Goal: Register for event/course

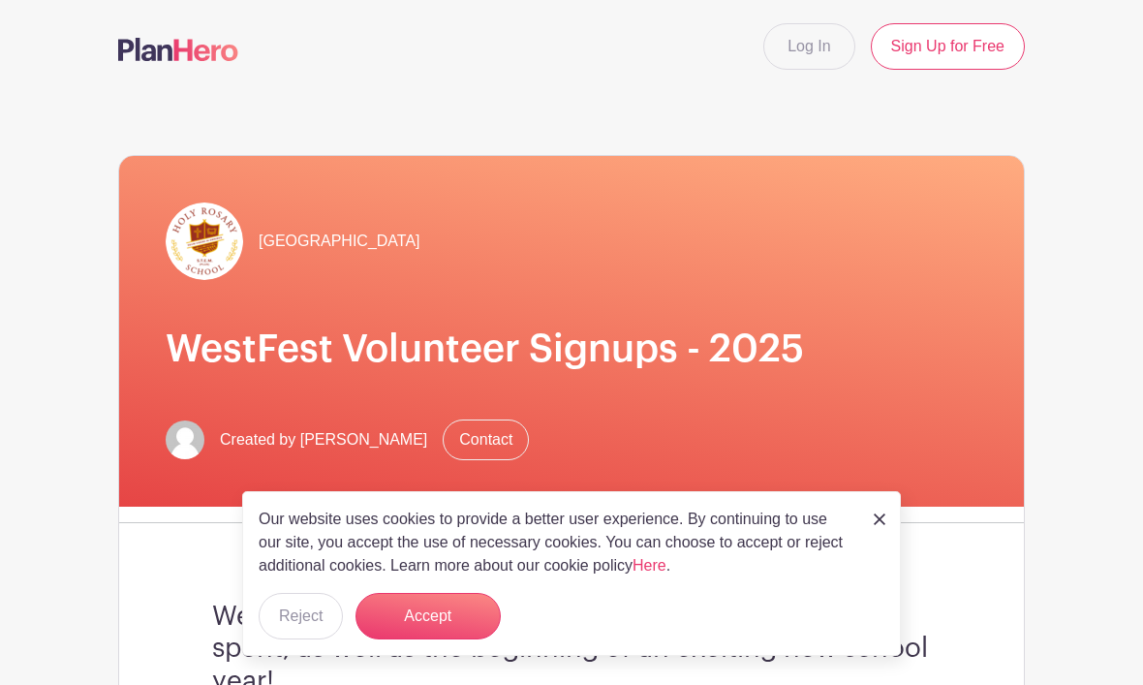
click at [435, 616] on button "Accept" at bounding box center [427, 616] width 145 height 46
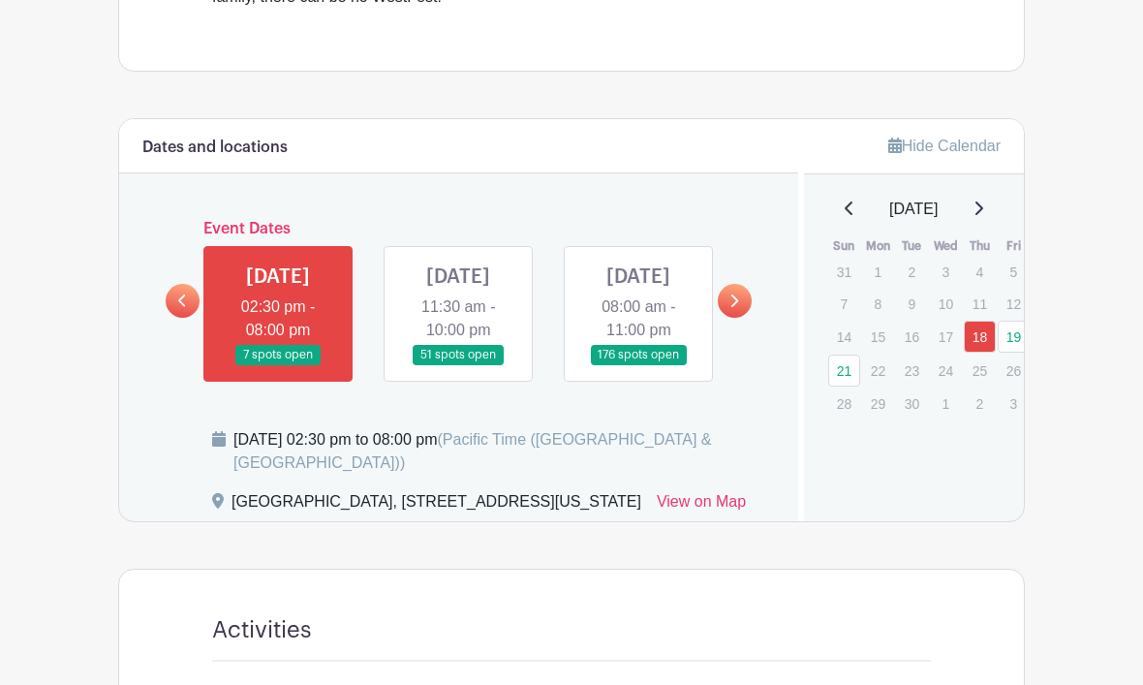
scroll to position [898, 0]
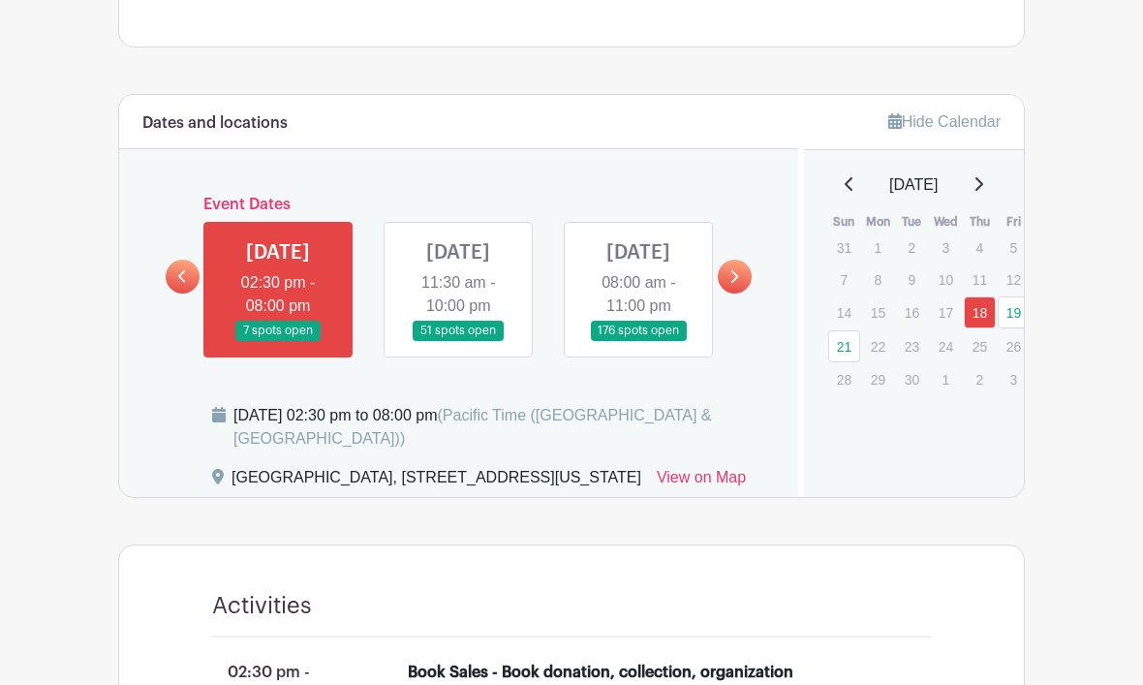
click at [638, 342] on link at bounding box center [638, 342] width 0 height 0
click at [732, 293] on link at bounding box center [735, 277] width 34 height 34
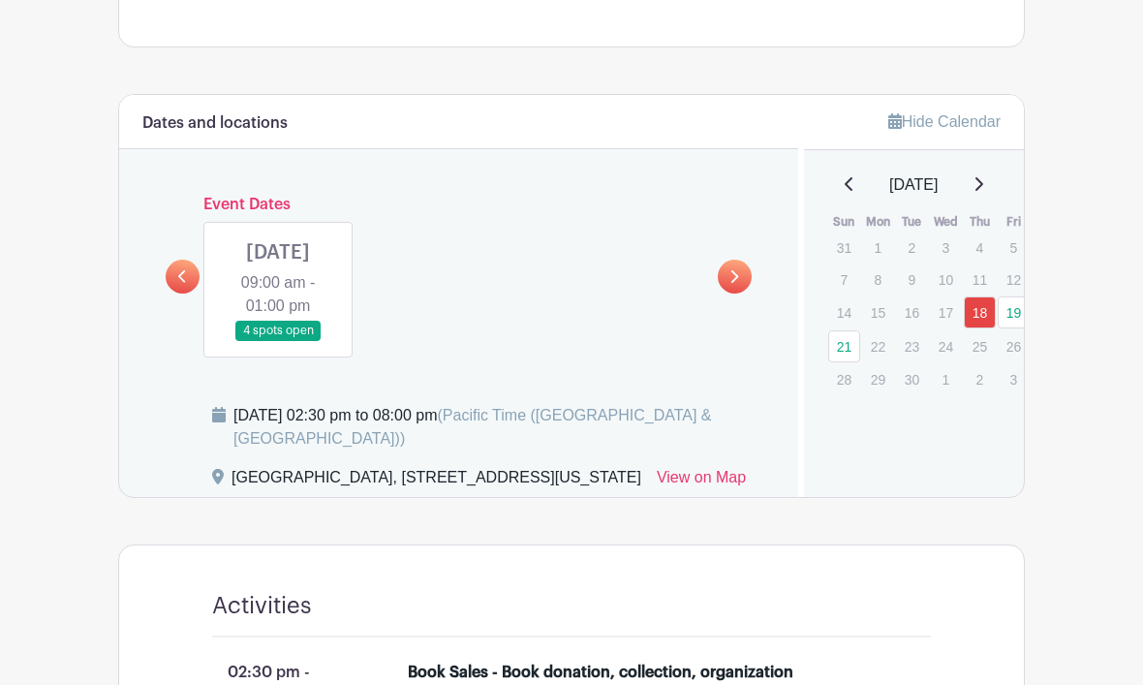
click at [278, 341] on link at bounding box center [278, 341] width 0 height 0
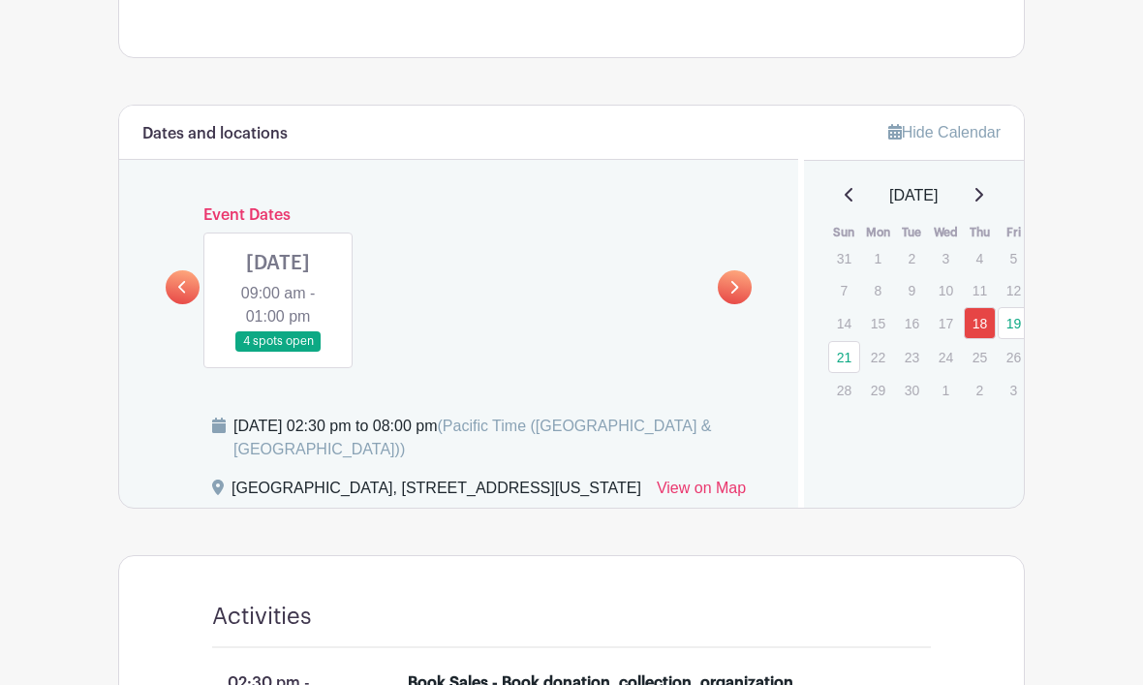
scroll to position [891, 0]
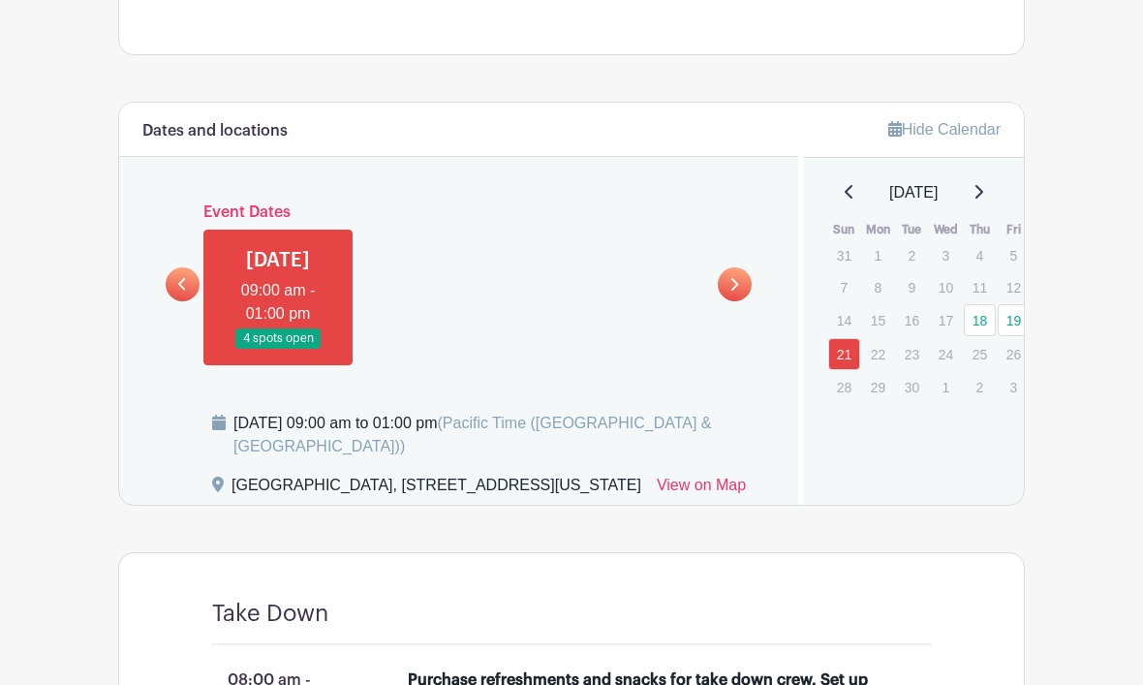
click at [196, 297] on link at bounding box center [183, 284] width 34 height 34
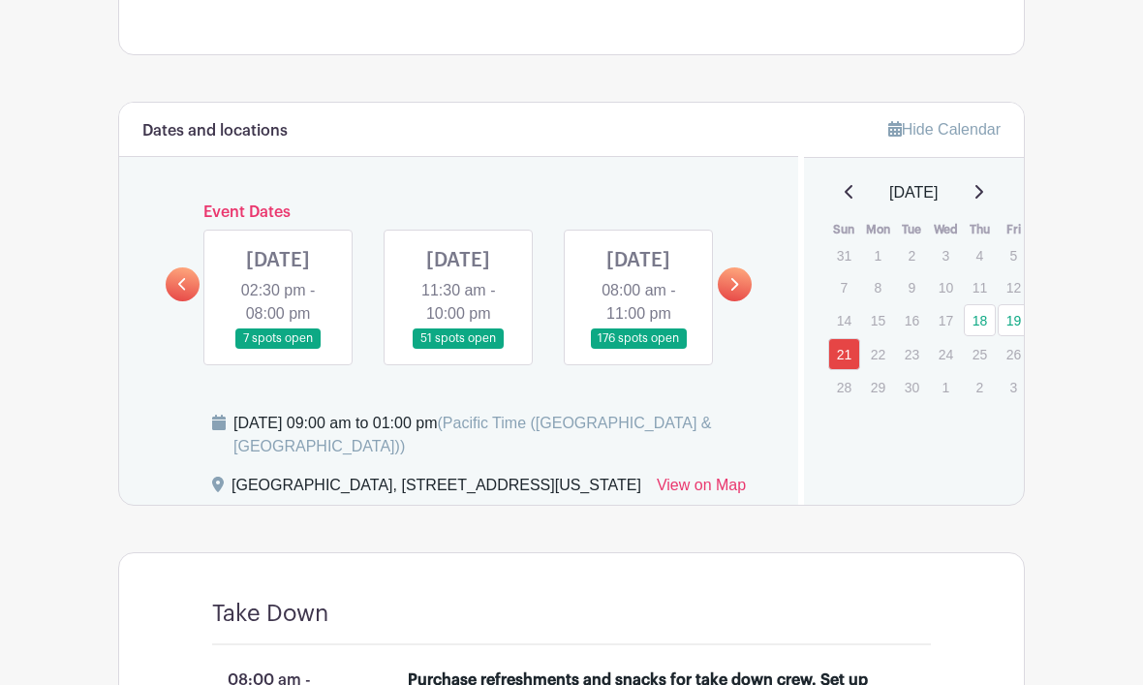
click at [638, 349] on link at bounding box center [638, 349] width 0 height 0
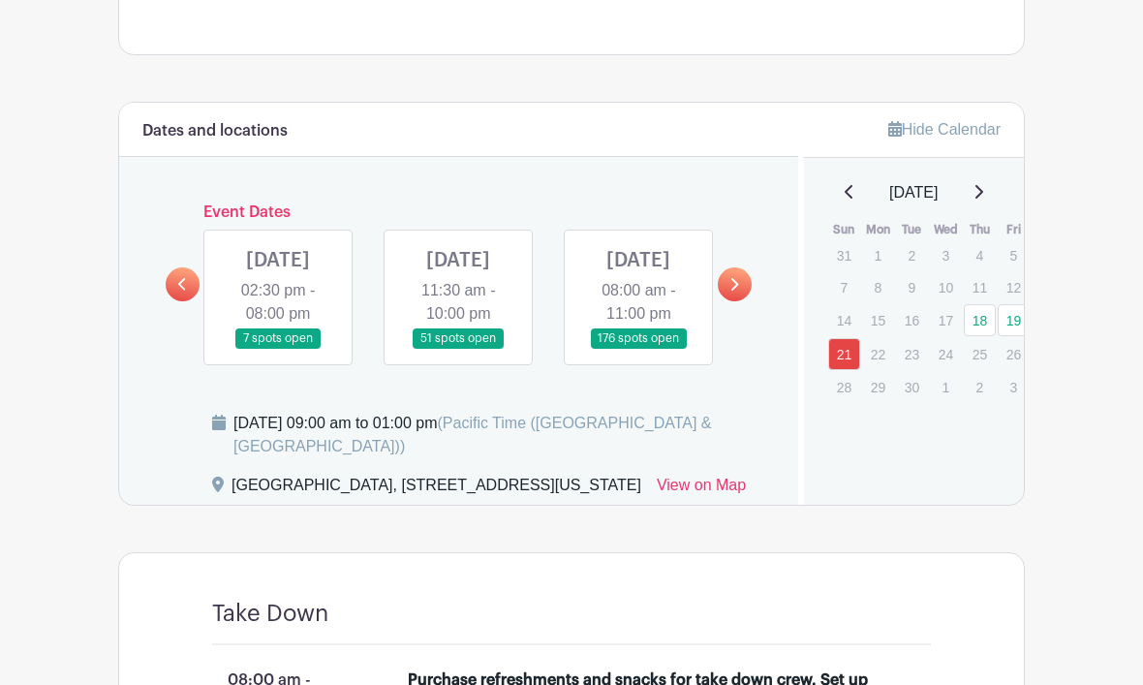
click at [638, 349] on link at bounding box center [638, 349] width 0 height 0
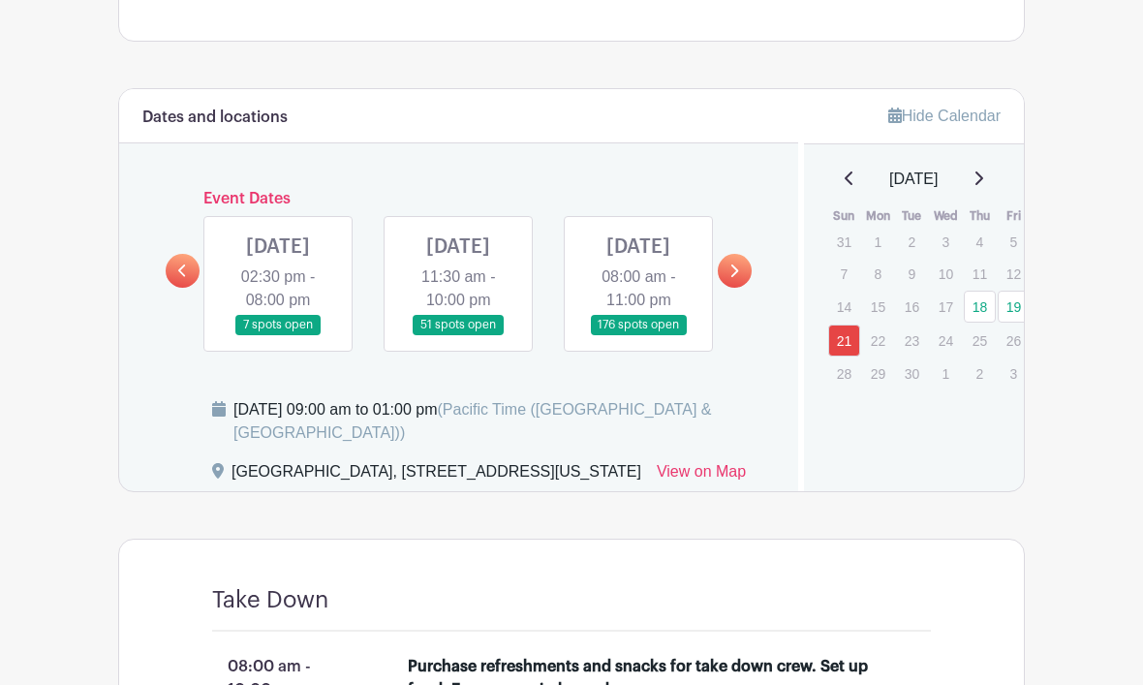
scroll to position [908, 0]
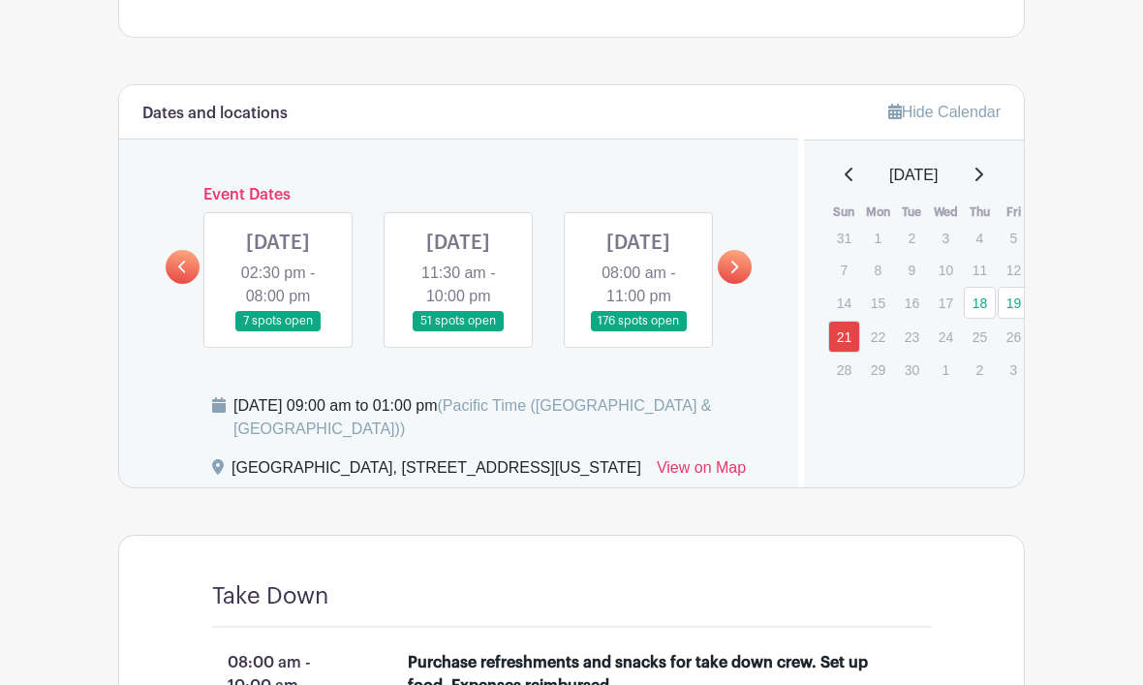
click at [638, 331] on link at bounding box center [638, 331] width 0 height 0
click at [579, 433] on div "[DATE] 09:00 am to 01:00 pm (Pacific Time ([GEOGRAPHIC_DATA] & [GEOGRAPHIC_DATA…" at bounding box center [503, 417] width 541 height 46
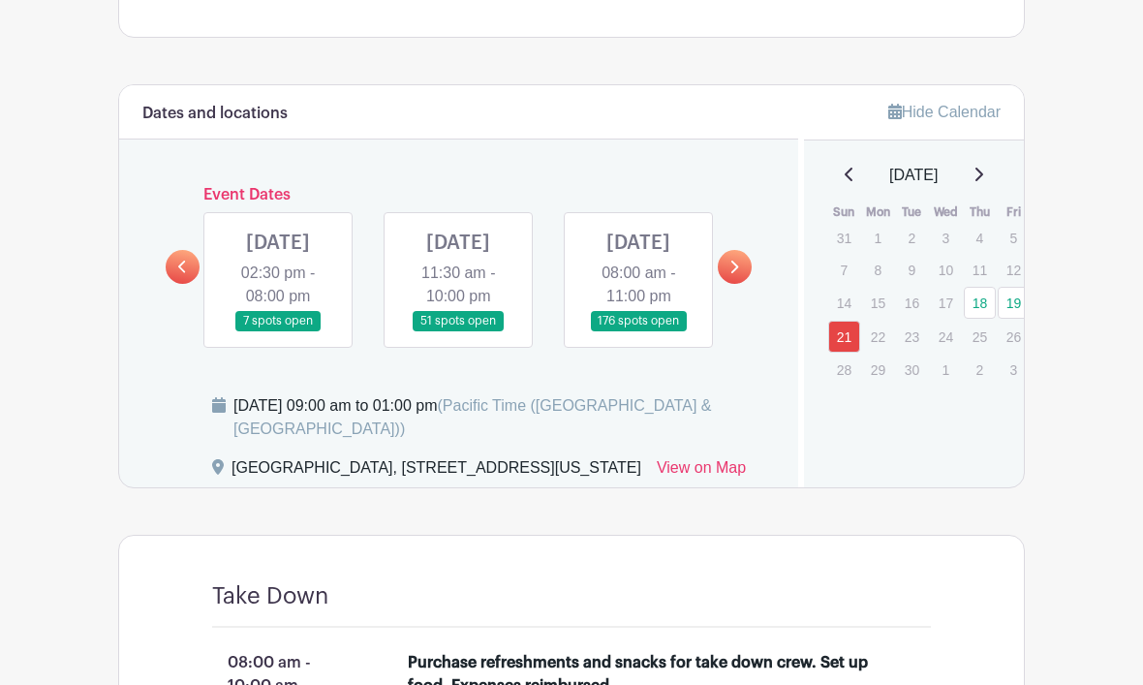
click at [638, 331] on link at bounding box center [638, 331] width 0 height 0
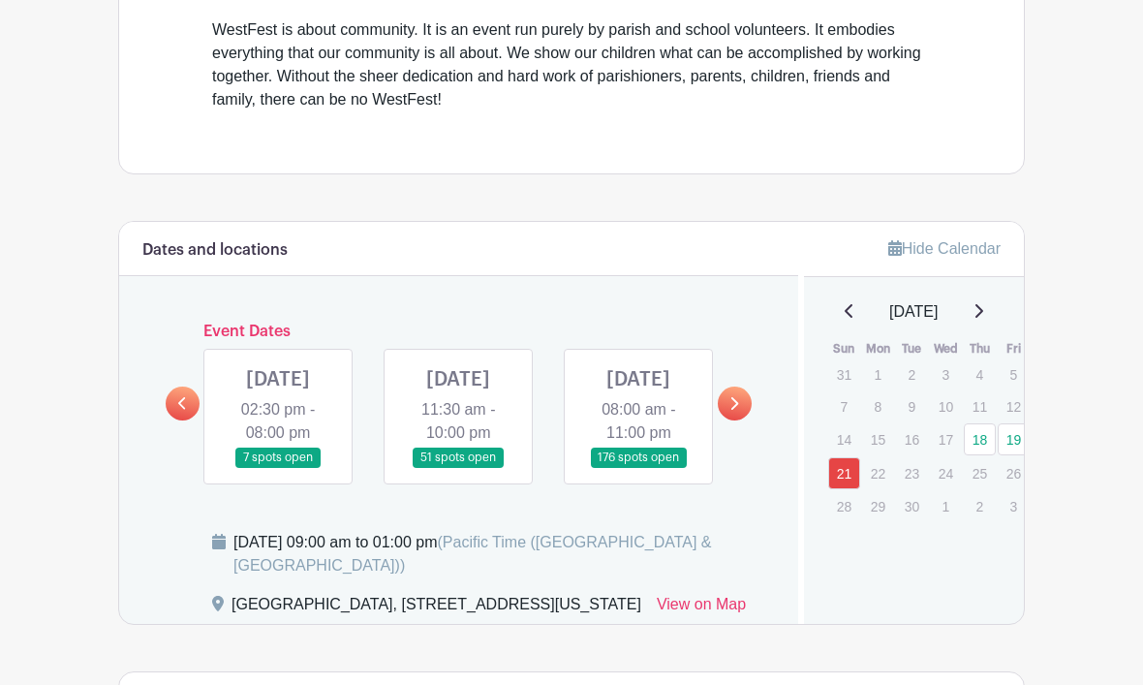
scroll to position [926, 0]
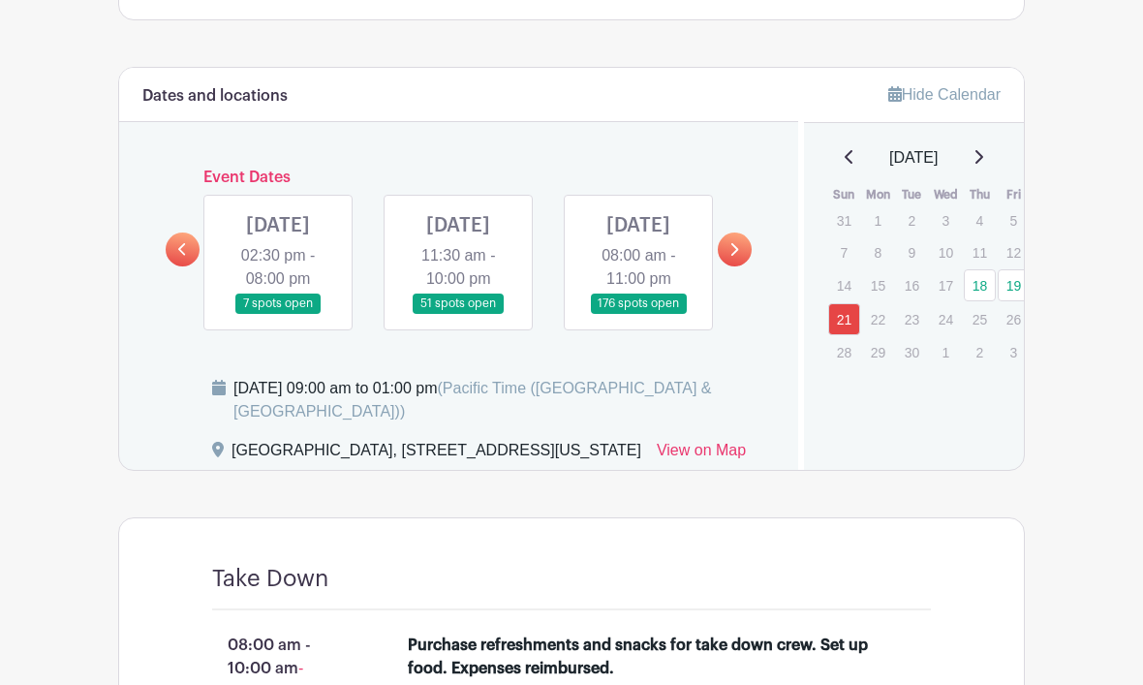
click at [1016, 273] on link "19" at bounding box center [1014, 285] width 32 height 32
click at [1012, 284] on link "19" at bounding box center [1014, 285] width 32 height 32
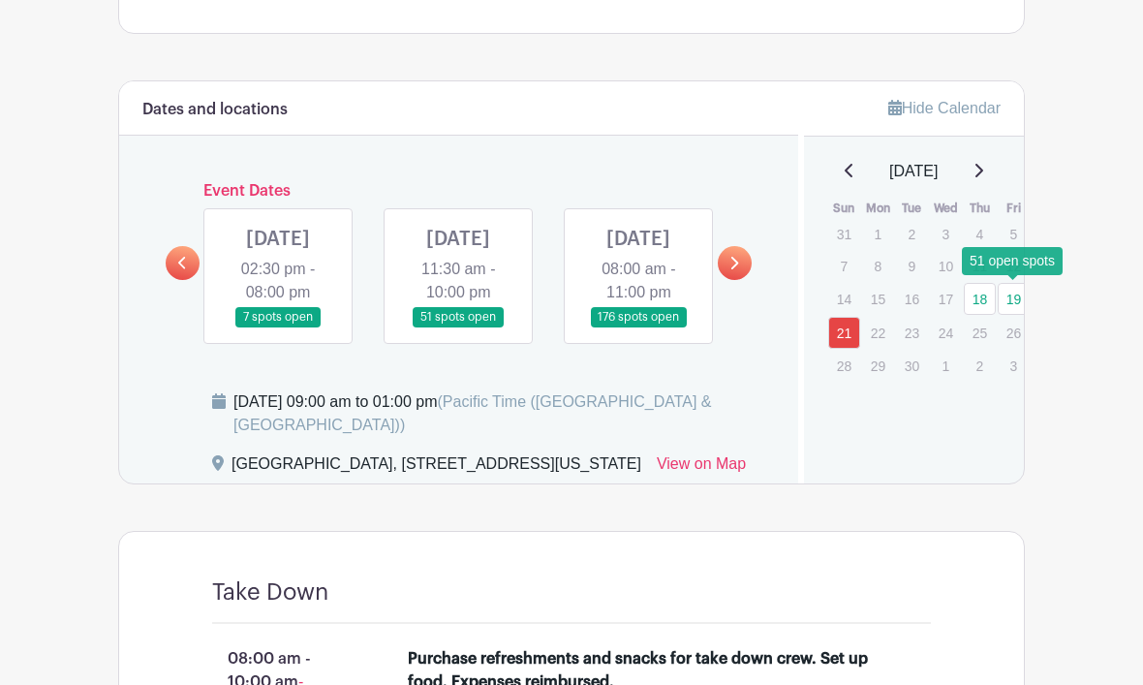
scroll to position [914, 0]
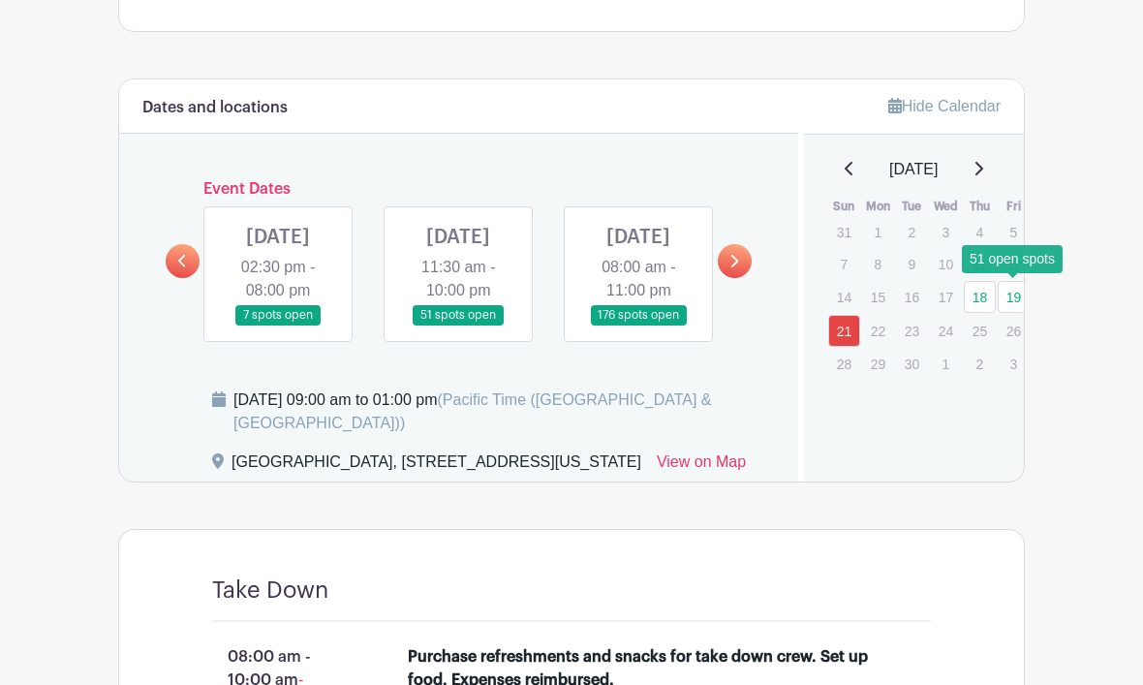
click at [1012, 299] on link "19" at bounding box center [1014, 297] width 32 height 32
click at [1014, 292] on link "19" at bounding box center [1014, 297] width 32 height 32
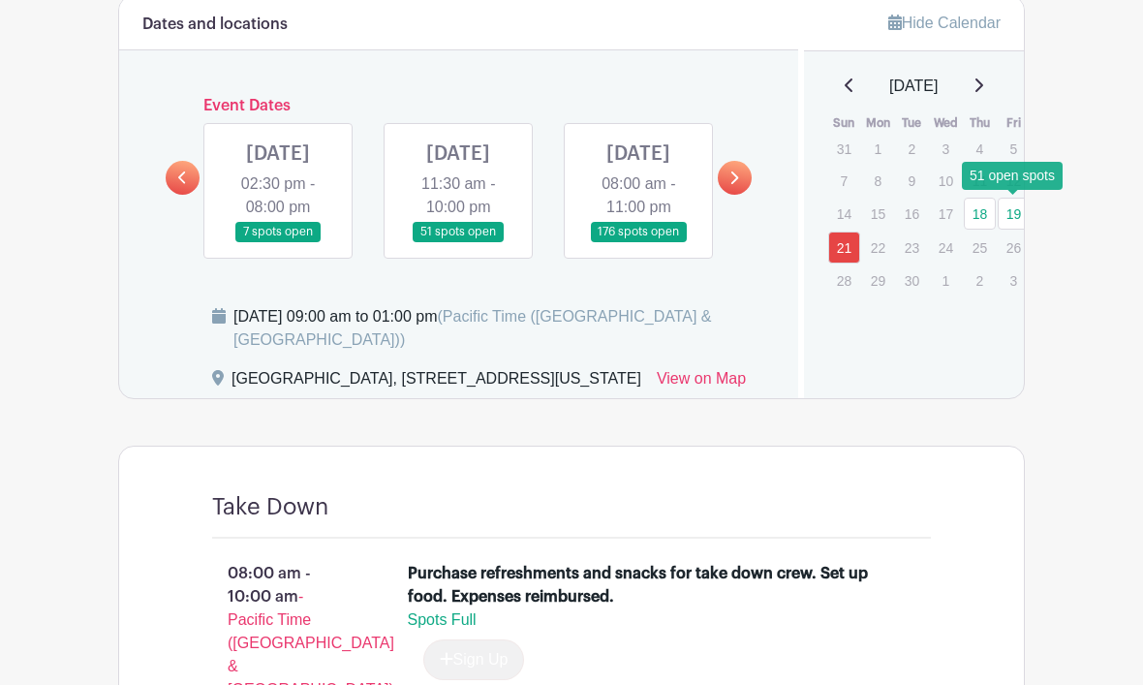
click at [638, 243] on link at bounding box center [638, 243] width 0 height 0
click at [638, 242] on link at bounding box center [638, 242] width 0 height 0
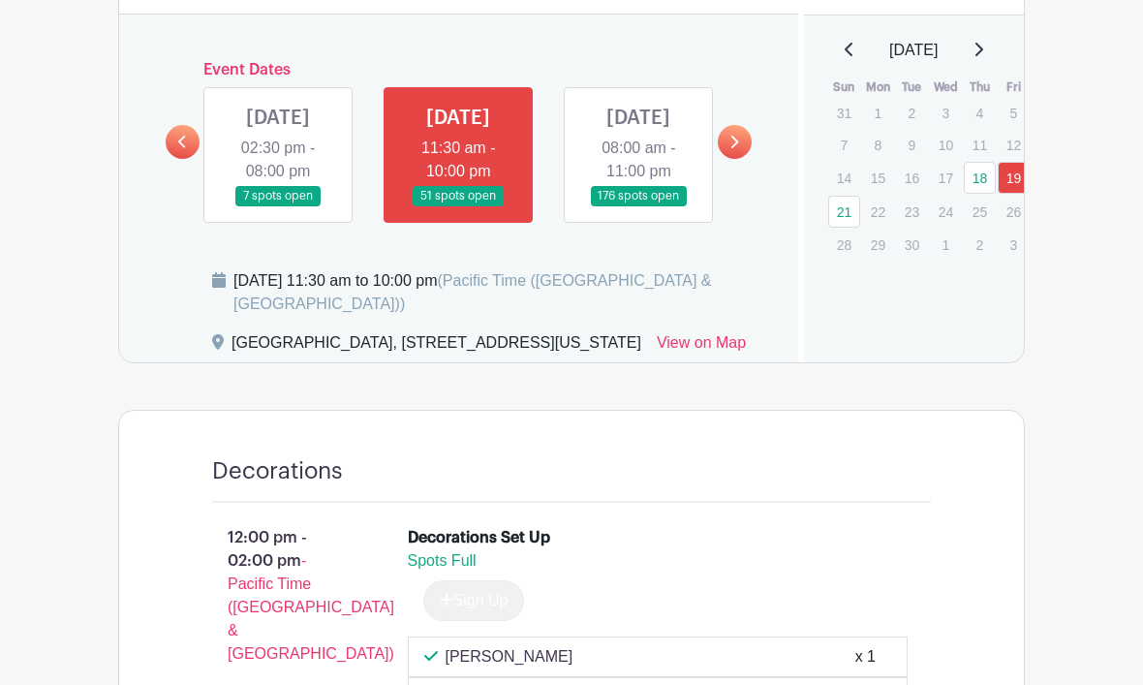
scroll to position [1032, 0]
click at [638, 207] on link at bounding box center [638, 207] width 0 height 0
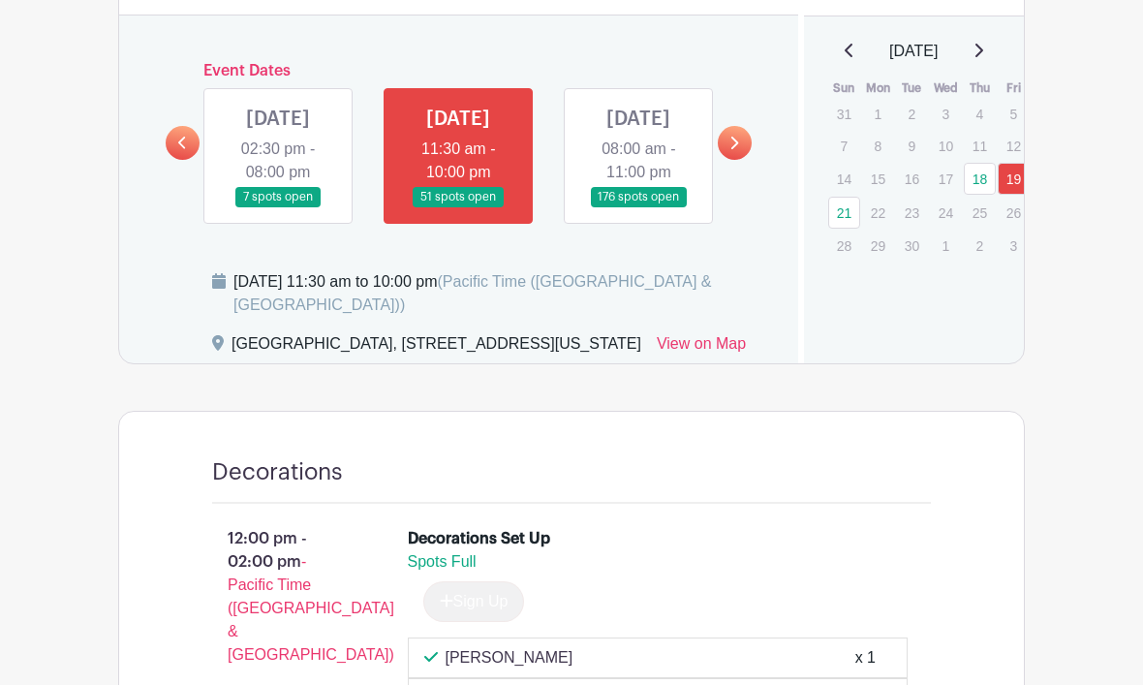
click at [638, 207] on link at bounding box center [638, 207] width 0 height 0
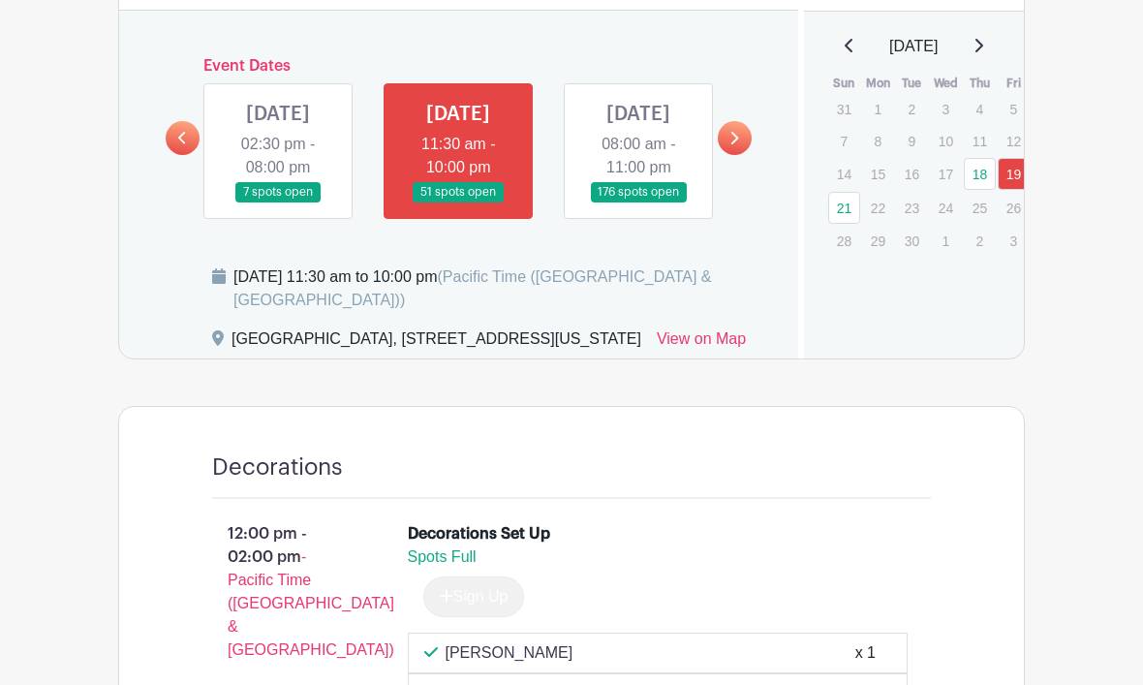
scroll to position [1038, 0]
click at [638, 201] on link at bounding box center [638, 201] width 0 height 0
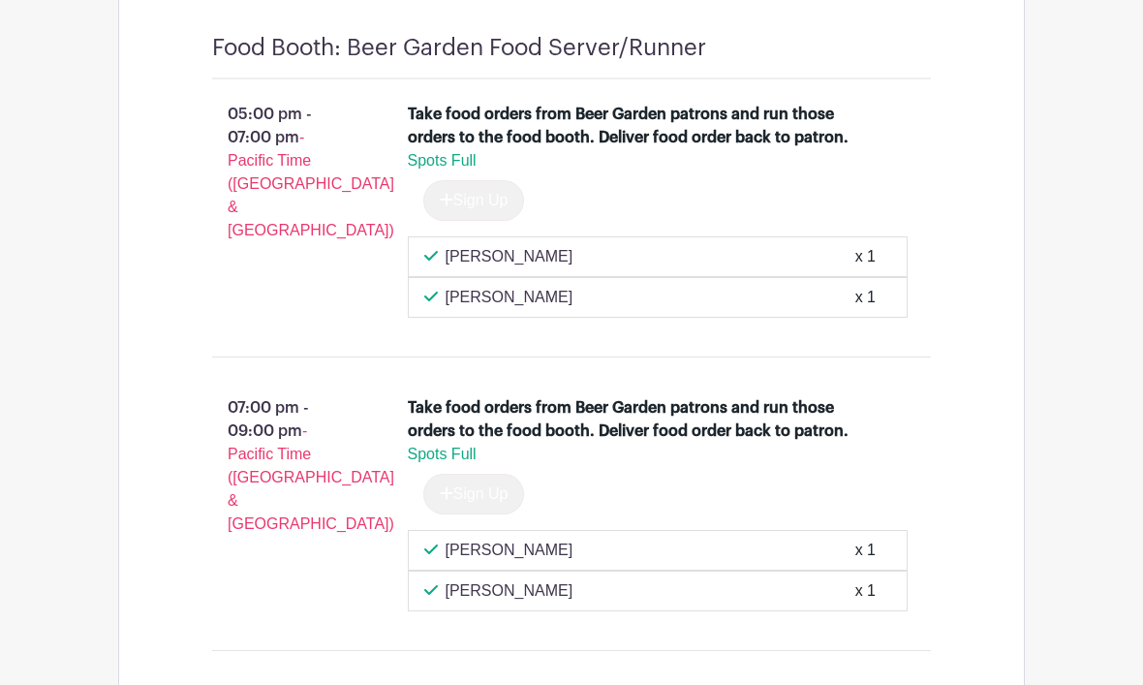
scroll to position [26314, 0]
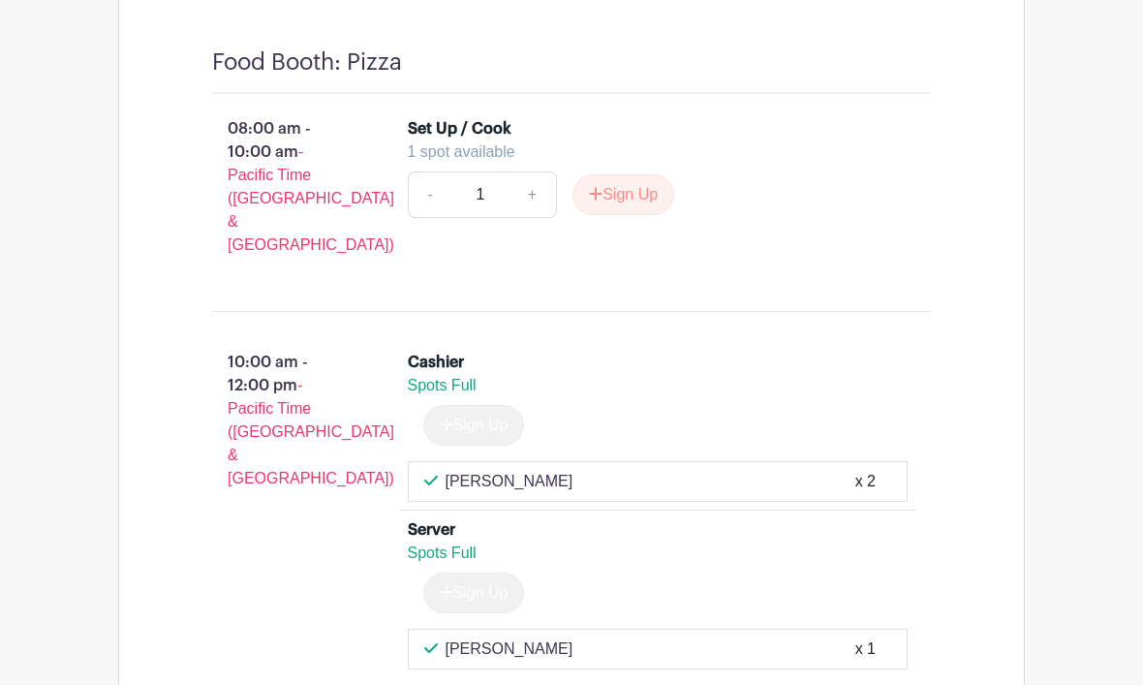
scroll to position [16925, 0]
